Goal: Task Accomplishment & Management: Use online tool/utility

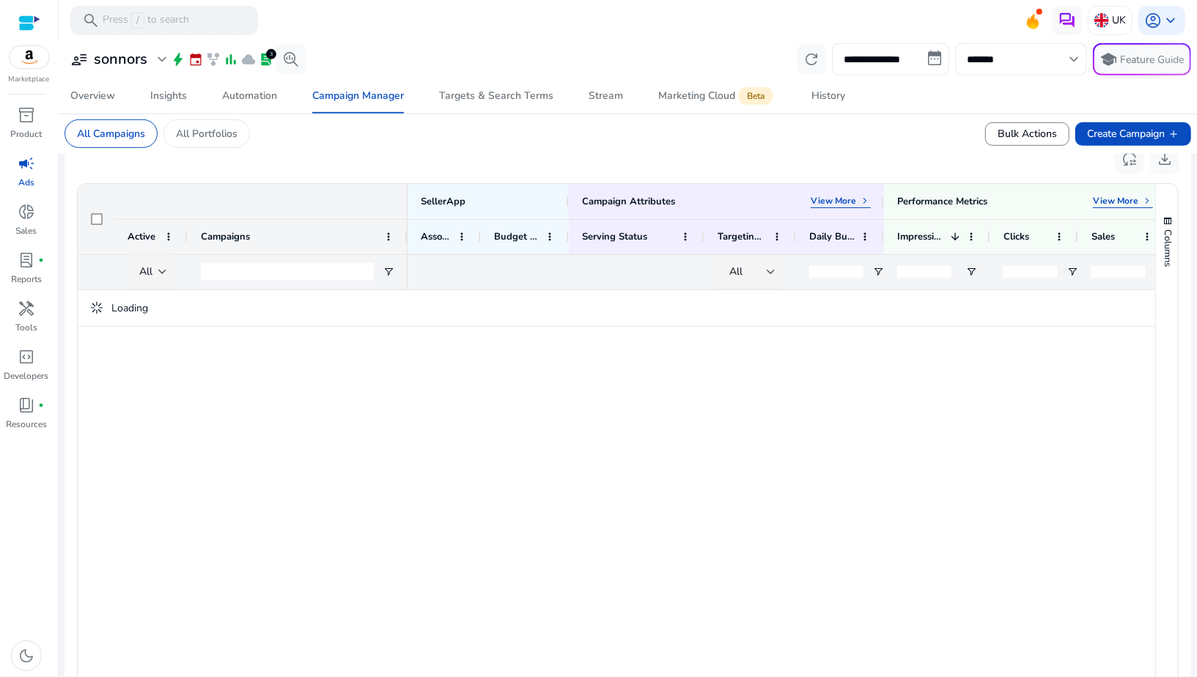
scroll to position [540, 0]
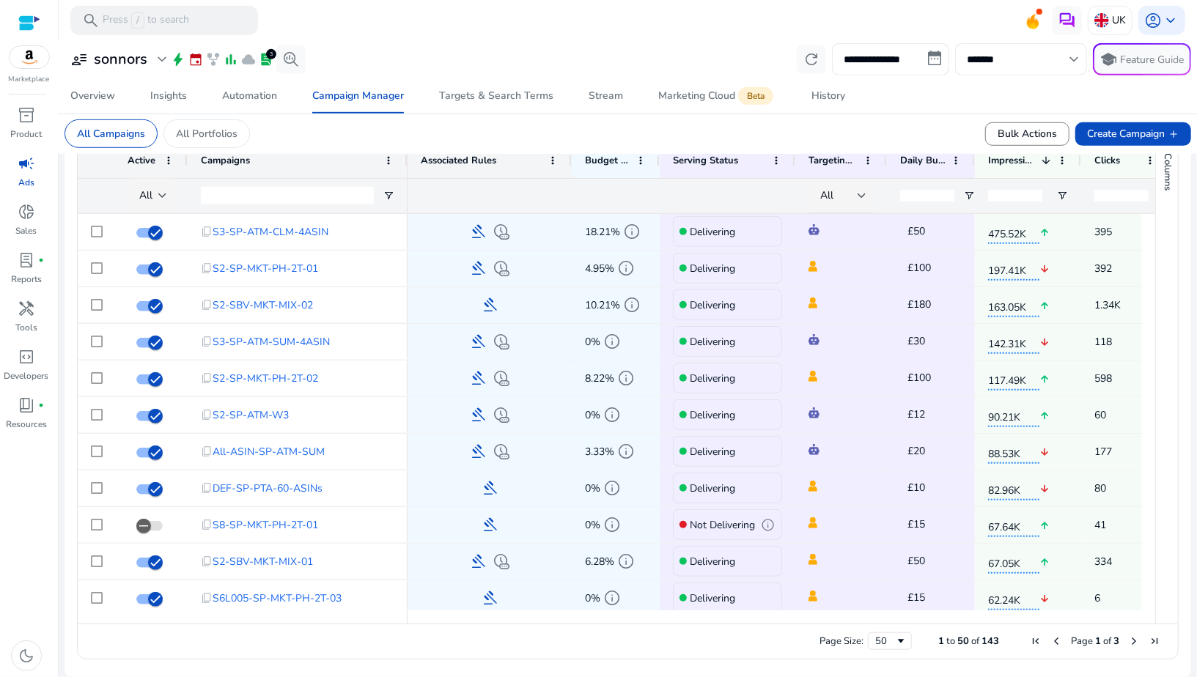
drag, startPoint x: 479, startPoint y: 164, endPoint x: 570, endPoint y: 169, distance: 91.0
click at [570, 169] on div at bounding box center [571, 161] width 6 height 34
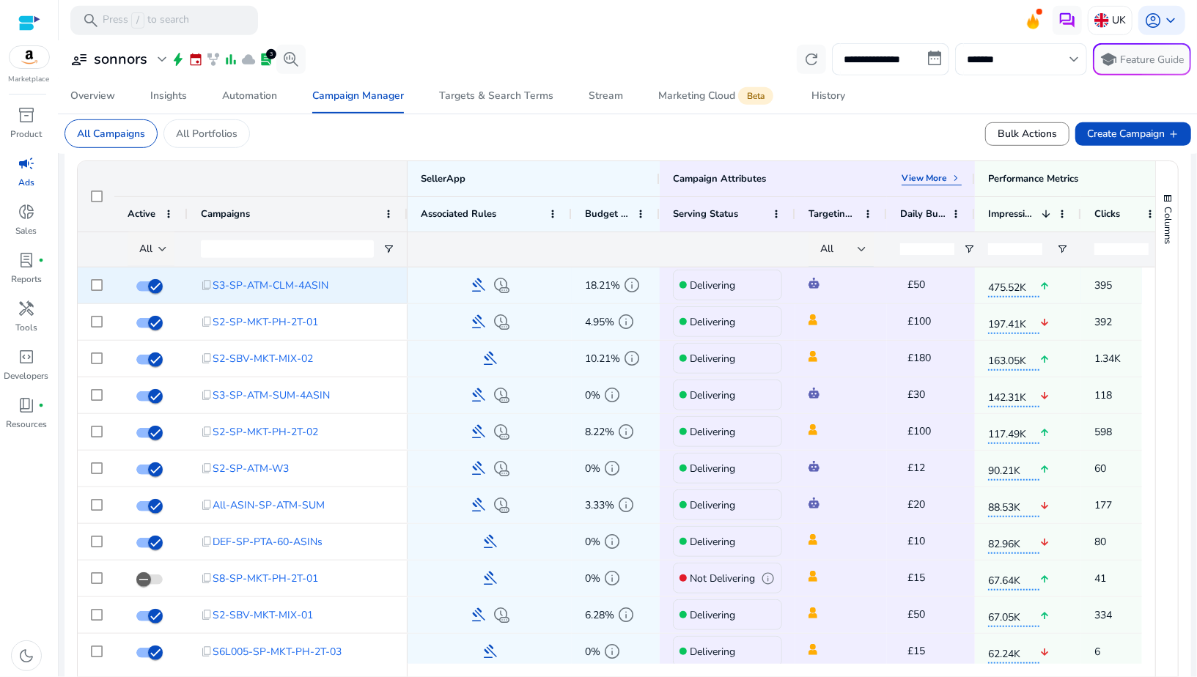
scroll to position [482, 0]
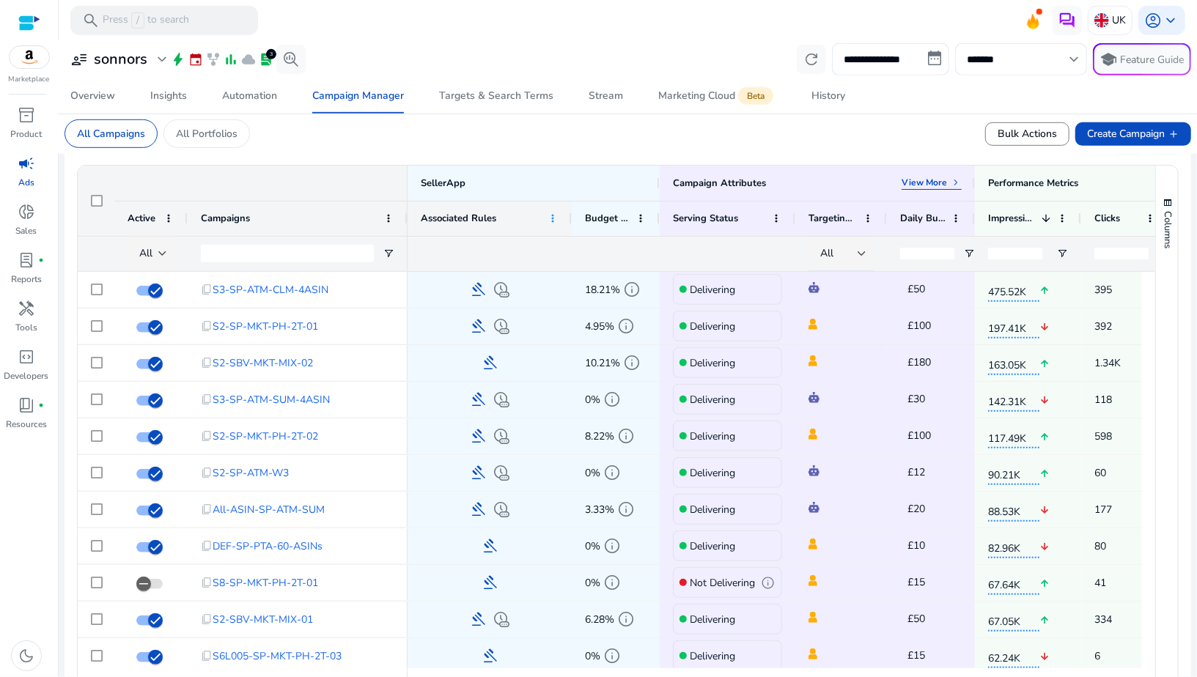
click at [550, 219] on span at bounding box center [553, 219] width 12 height 12
click at [386, 254] on span "Open Filter Menu" at bounding box center [389, 254] width 12 height 12
click at [410, 279] on div "Contains" at bounding box center [441, 281] width 89 height 11
click at [382, 273] on div "Contains" at bounding box center [445, 292] width 131 height 59
click at [397, 302] on input "Filter Value" at bounding box center [446, 305] width 114 height 18
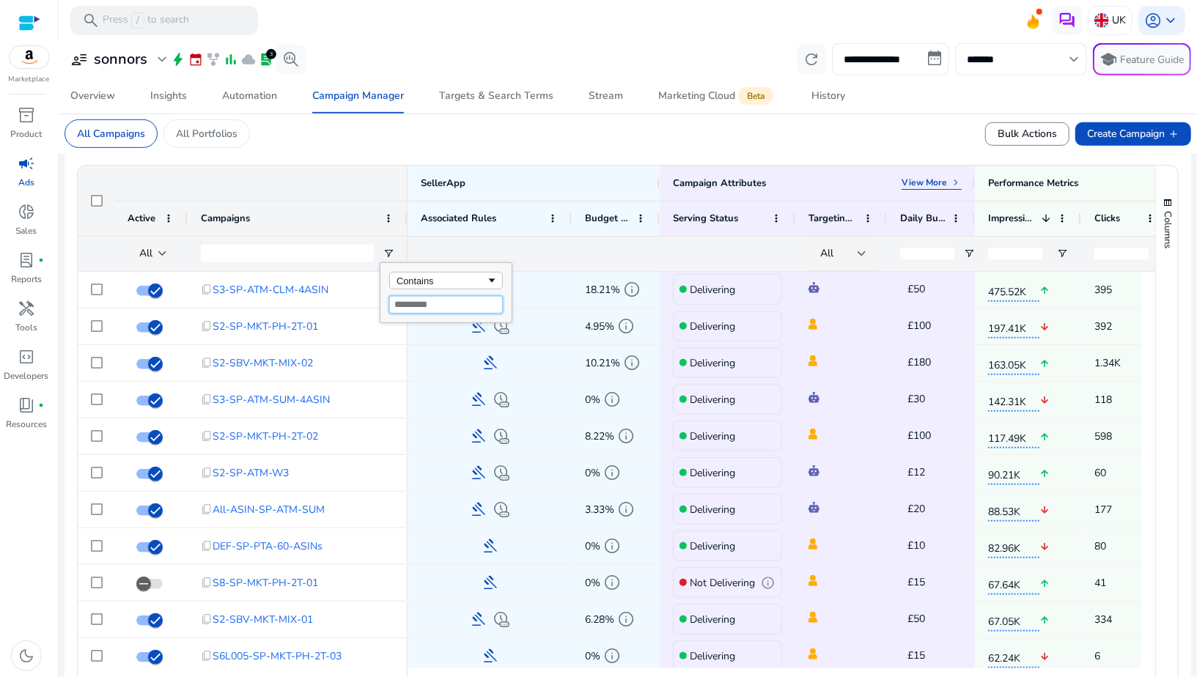
type input "*"
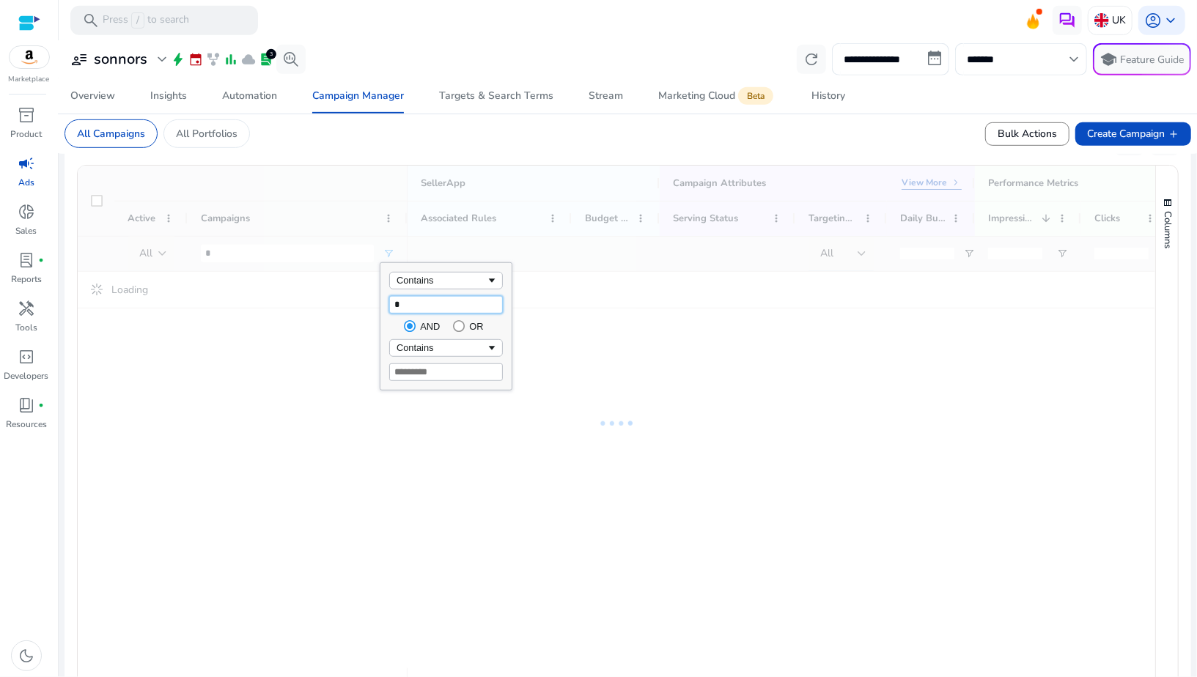
type input "**"
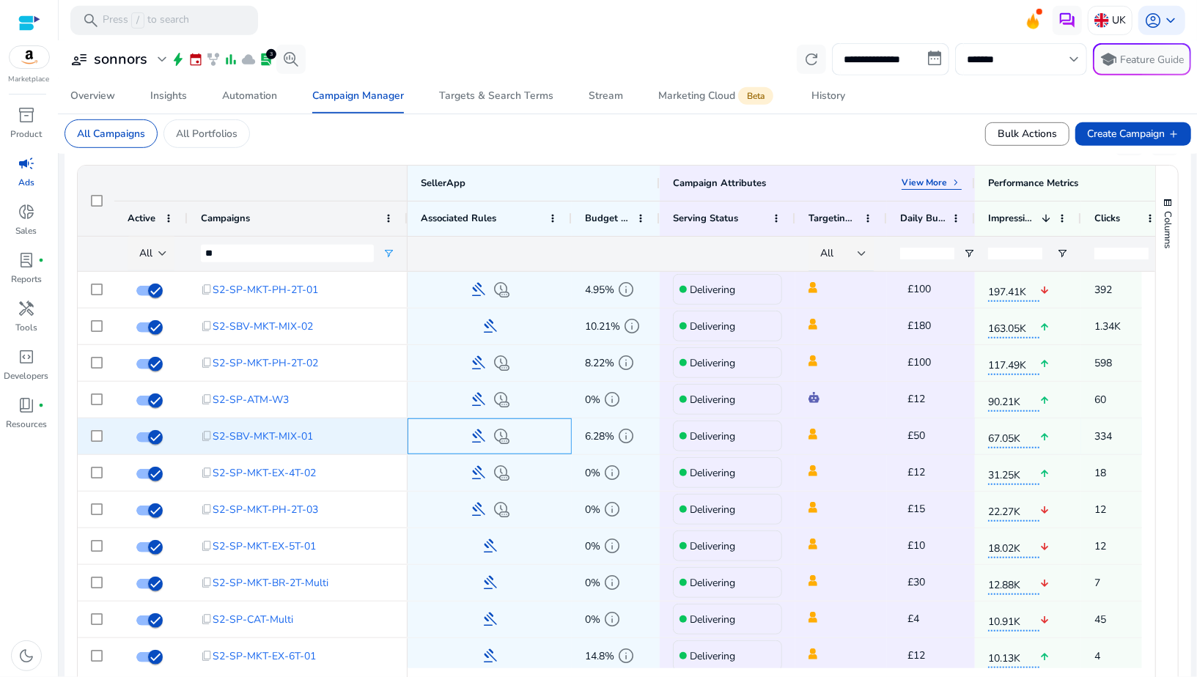
click at [413, 434] on div "gavel chronic" at bounding box center [490, 437] width 164 height 36
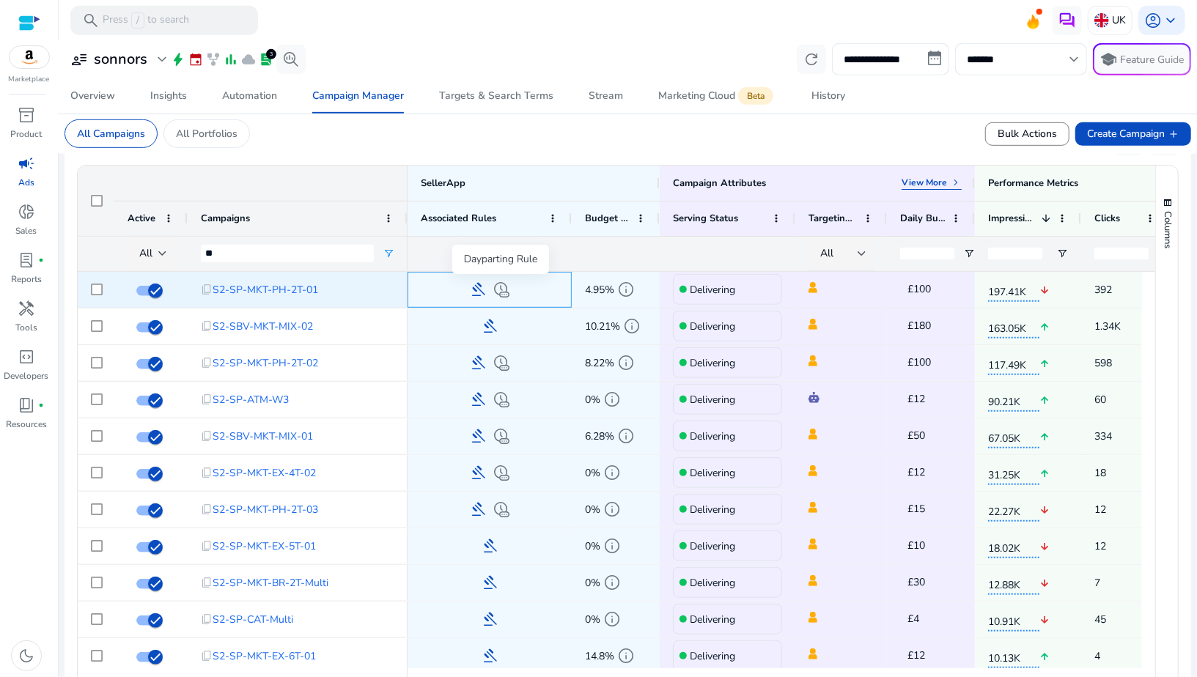
click at [501, 287] on span "chronic" at bounding box center [502, 290] width 18 height 18
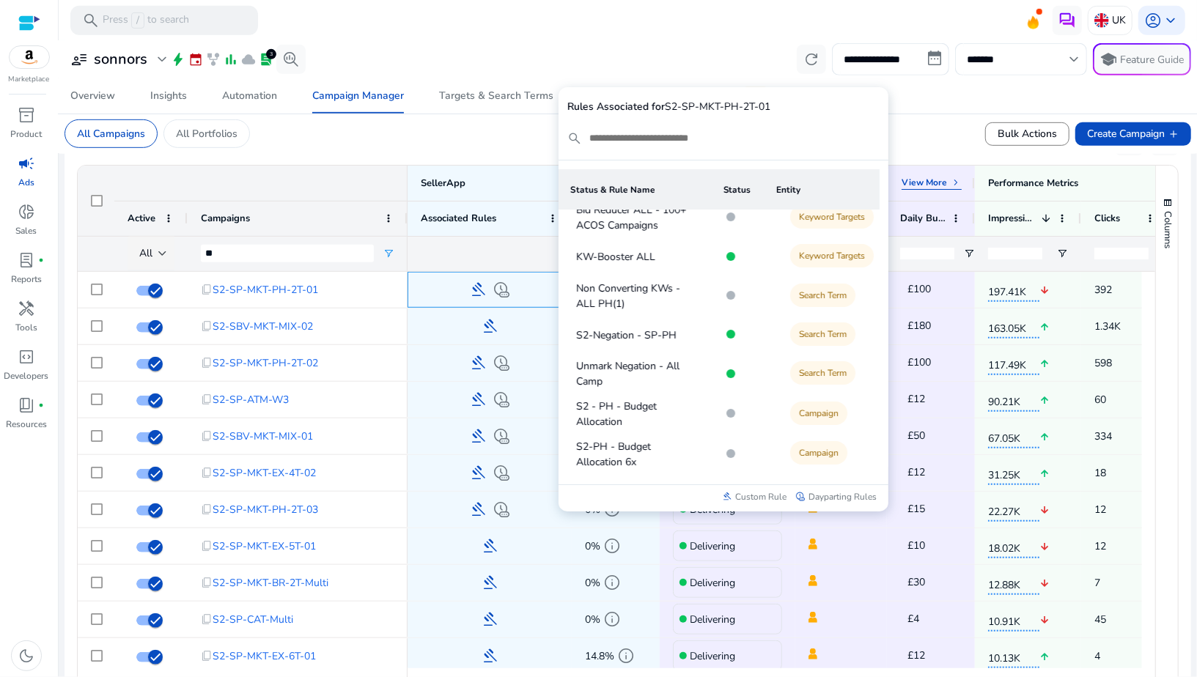
scroll to position [0, 0]
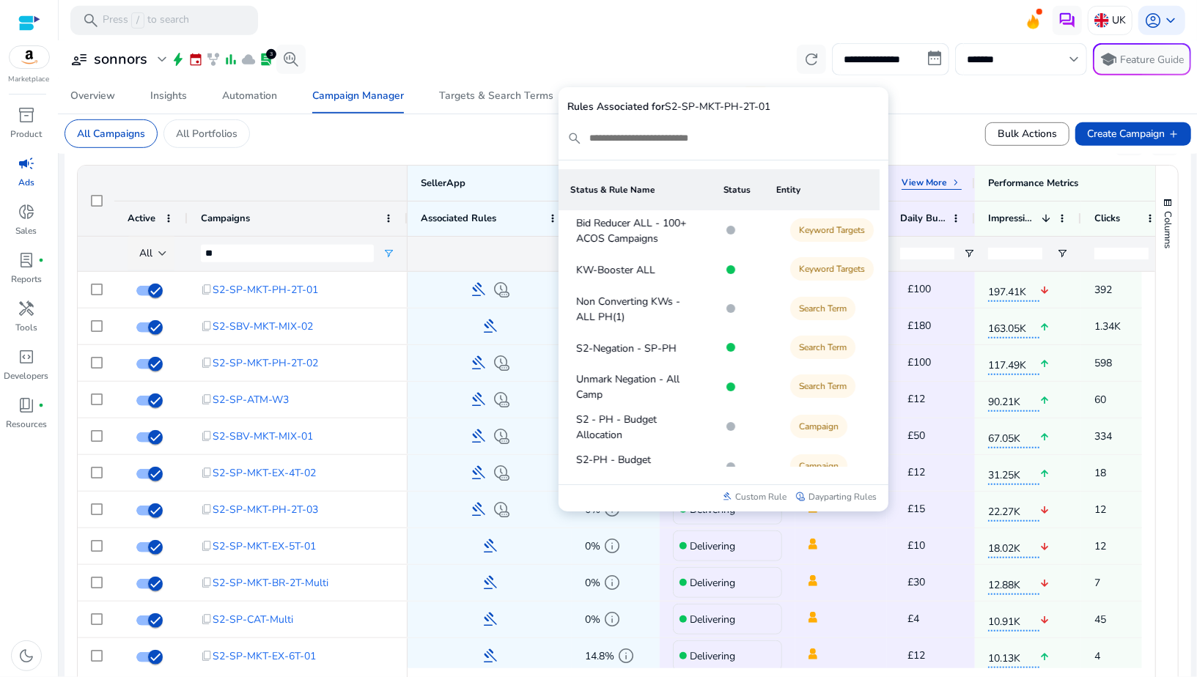
drag, startPoint x: 575, startPoint y: 345, endPoint x: 683, endPoint y: 348, distance: 107.8
click at [682, 348] on div "S2-Negation - SP-PH" at bounding box center [631, 348] width 123 height 25
